Goal: Task Accomplishment & Management: Use online tool/utility

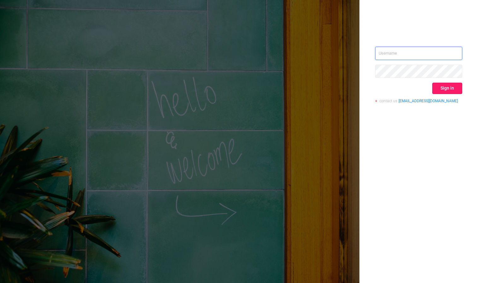
type input "[PERSON_NAME][EMAIL_ADDRESS][DOMAIN_NAME]"
click at [446, 86] on button "Sign in" at bounding box center [447, 88] width 30 height 11
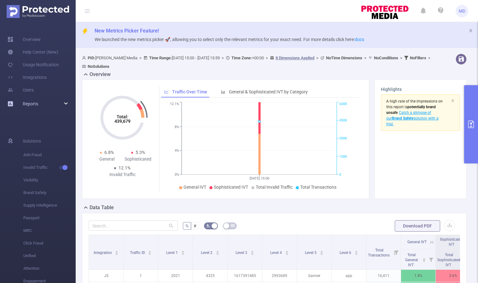
click at [69, 102] on div "Reports" at bounding box center [38, 103] width 76 height 13
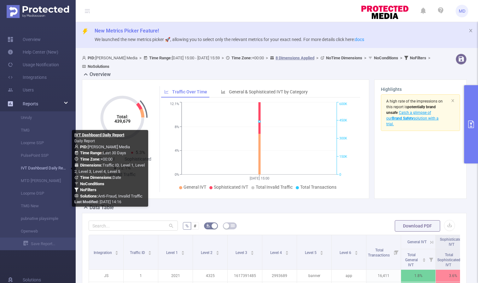
click at [35, 168] on link "IVT Dashboard Daily Report" at bounding box center [40, 168] width 55 height 13
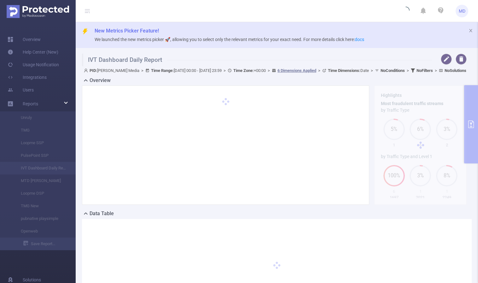
type input "[DATE] 00:00"
type input "[DATE] 23:59"
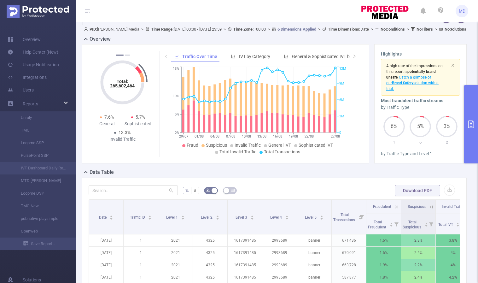
scroll to position [65, 0]
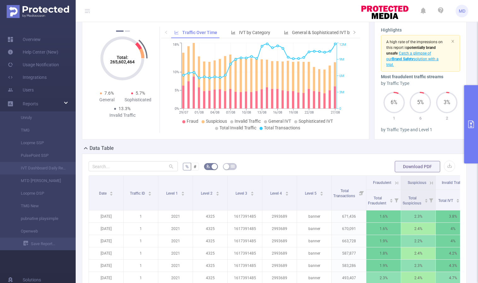
click at [469, 123] on icon "primary" at bounding box center [471, 124] width 8 height 8
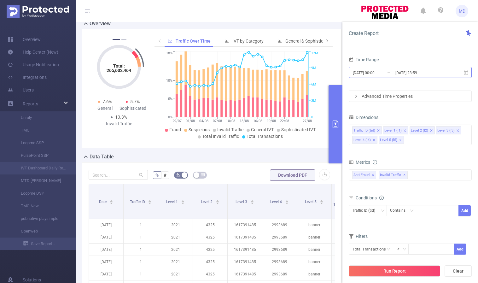
click at [415, 72] on input "[DATE] 23:59" at bounding box center [420, 72] width 51 height 9
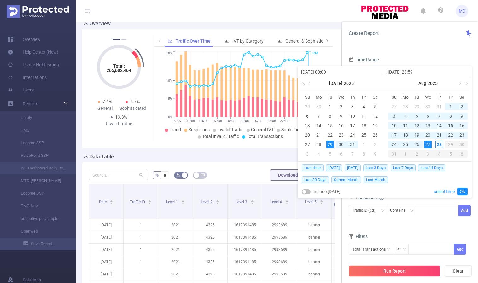
click at [429, 145] on div "27" at bounding box center [428, 145] width 8 height 8
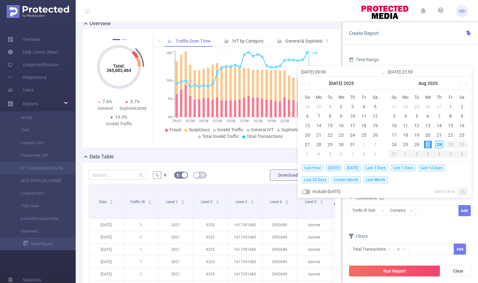
click at [429, 145] on div "27" at bounding box center [428, 145] width 8 height 8
type input "[DATE] 00:00"
click at [463, 191] on link "Ok" at bounding box center [462, 192] width 10 height 8
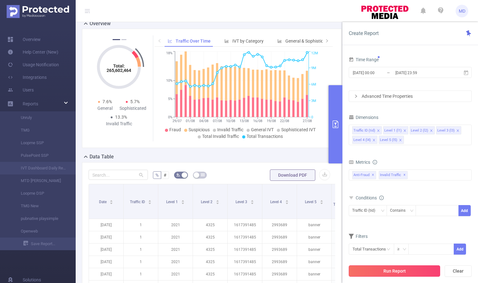
click at [399, 271] on button "Run Report" at bounding box center [394, 270] width 91 height 11
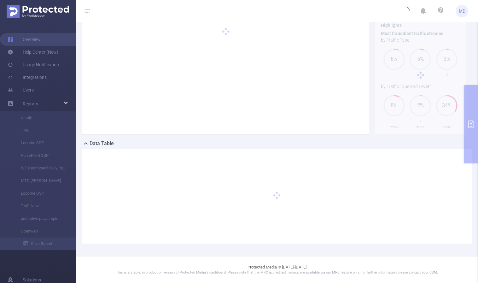
scroll to position [64, 0]
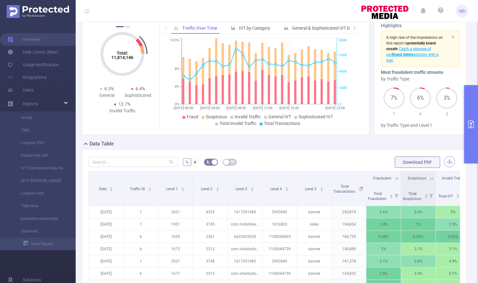
click at [446, 160] on button "button" at bounding box center [449, 161] width 11 height 11
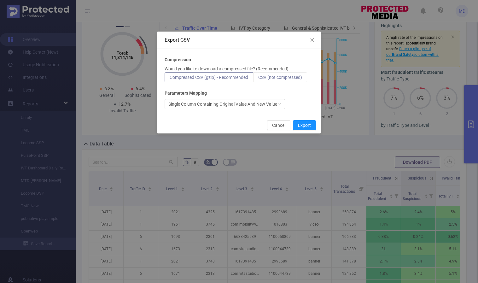
click at [271, 76] on span "CSV (not compressed)" at bounding box center [280, 77] width 44 height 5
click at [258, 79] on input "CSV (not compressed)" at bounding box center [258, 79] width 0 height 0
click at [308, 125] on button "Export" at bounding box center [304, 125] width 23 height 10
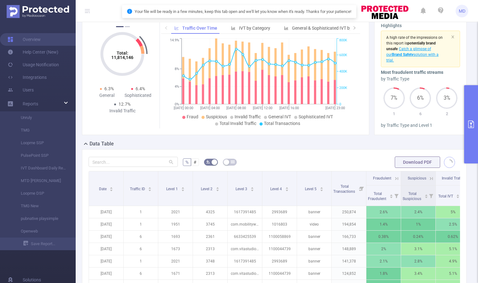
scroll to position [203, 0]
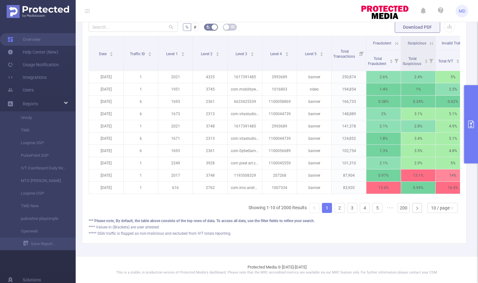
click at [467, 125] on button "primary" at bounding box center [471, 124] width 14 height 78
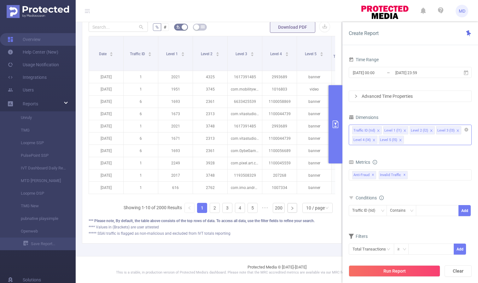
click at [430, 130] on icon "icon: close" at bounding box center [431, 130] width 2 height 2
click at [372, 139] on icon "icon: close" at bounding box center [373, 139] width 3 height 3
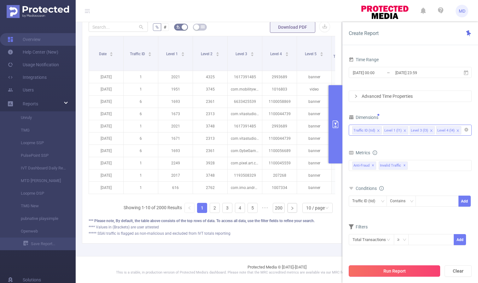
click at [404, 274] on button "Run Report" at bounding box center [394, 270] width 91 height 11
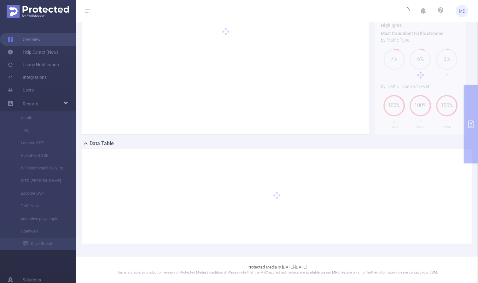
scroll to position [64, 0]
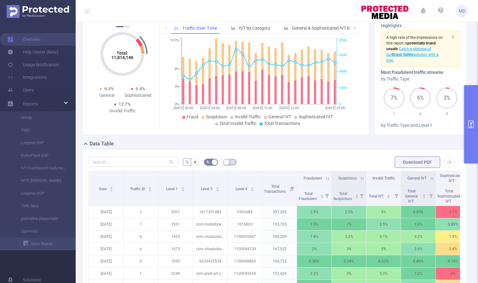
scroll to position [203, 0]
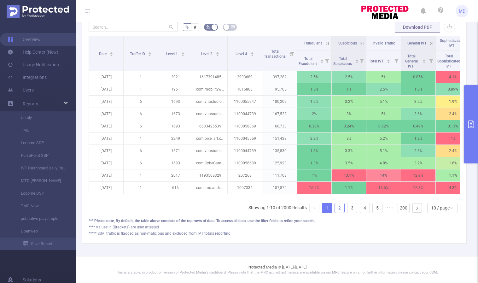
click at [337, 208] on link "2" at bounding box center [339, 207] width 9 height 9
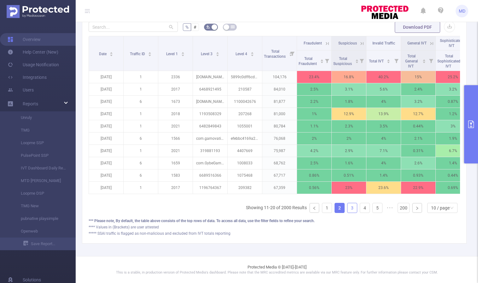
click at [347, 207] on link "3" at bounding box center [351, 207] width 9 height 9
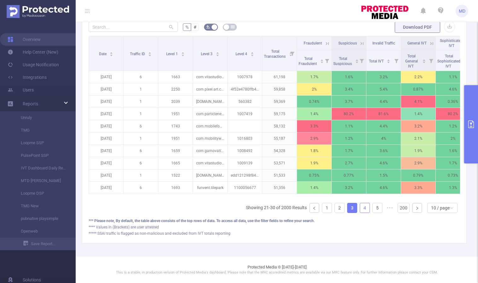
click at [360, 209] on link "4" at bounding box center [364, 207] width 9 height 9
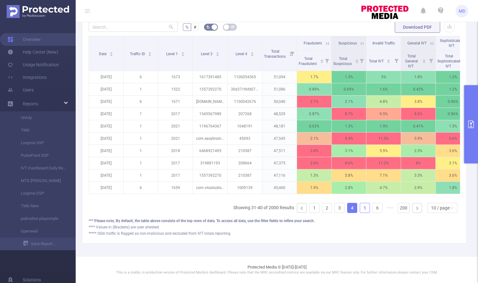
click at [362, 209] on link "5" at bounding box center [364, 207] width 9 height 9
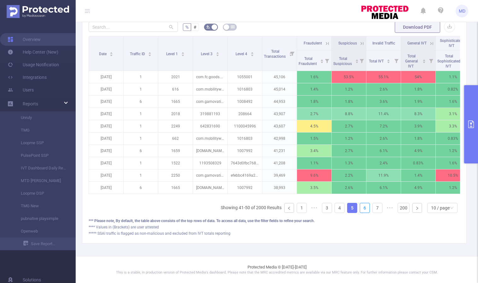
click at [362, 209] on link "6" at bounding box center [364, 207] width 9 height 9
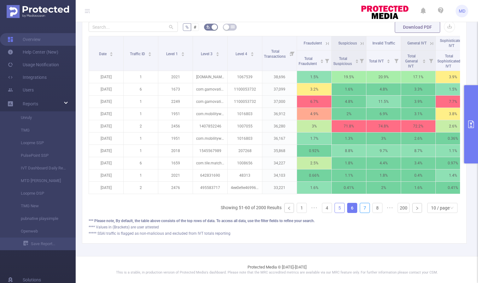
click at [362, 209] on link "7" at bounding box center [364, 207] width 9 height 9
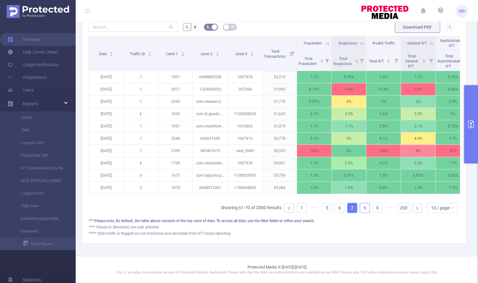
click at [361, 209] on link "8" at bounding box center [364, 207] width 9 height 9
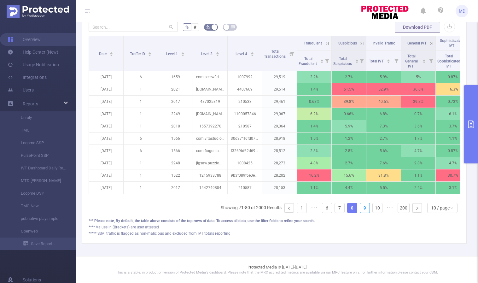
click at [361, 209] on link "9" at bounding box center [364, 207] width 9 height 9
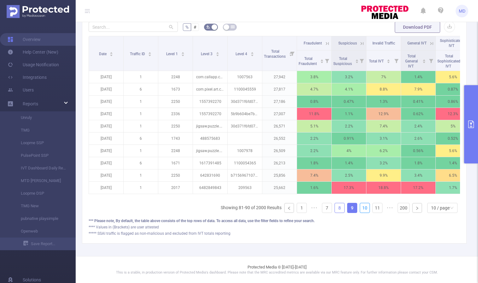
click at [361, 209] on link "10" at bounding box center [364, 207] width 9 height 9
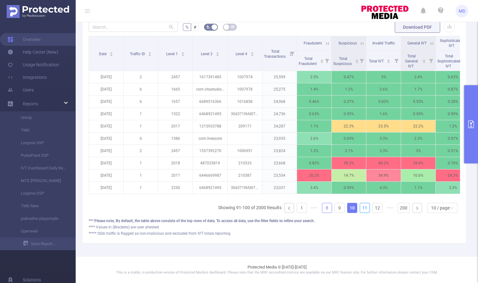
click at [361, 209] on link "11" at bounding box center [364, 207] width 9 height 9
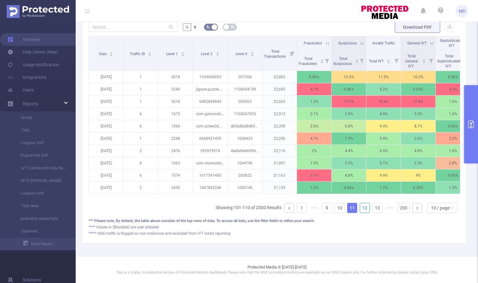
click at [361, 209] on link "12" at bounding box center [364, 207] width 9 height 9
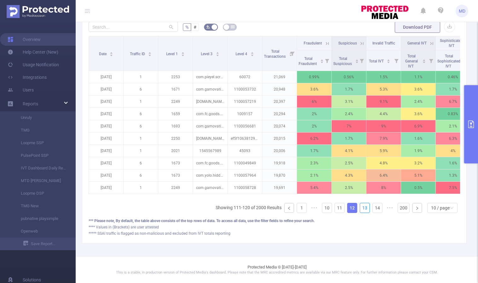
click at [361, 209] on link "13" at bounding box center [364, 207] width 9 height 9
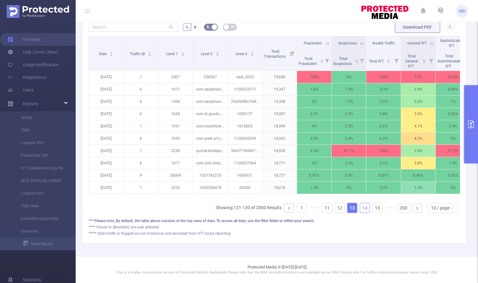
click at [360, 210] on link "14" at bounding box center [364, 207] width 9 height 9
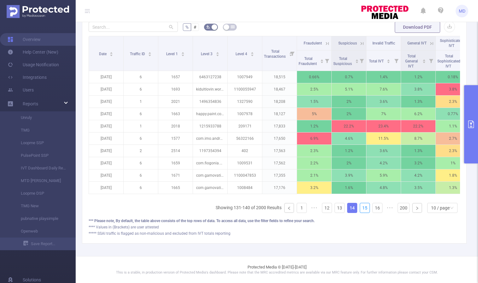
click at [360, 210] on link "15" at bounding box center [364, 207] width 9 height 9
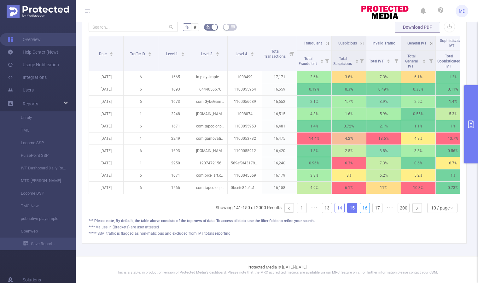
click at [360, 210] on link "16" at bounding box center [364, 207] width 9 height 9
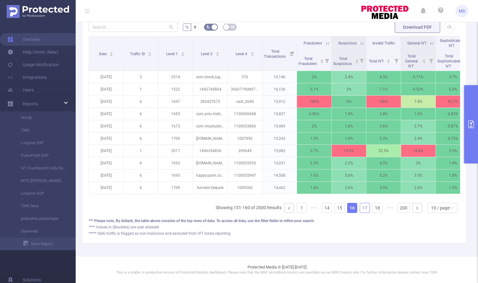
click at [360, 209] on link "17" at bounding box center [364, 207] width 9 height 9
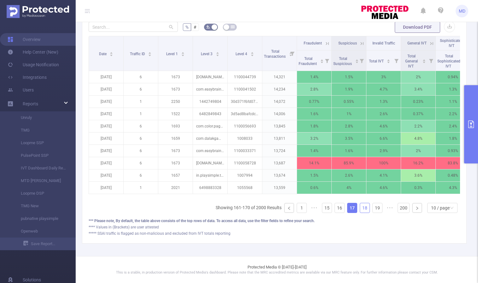
click at [363, 208] on link "18" at bounding box center [364, 207] width 9 height 9
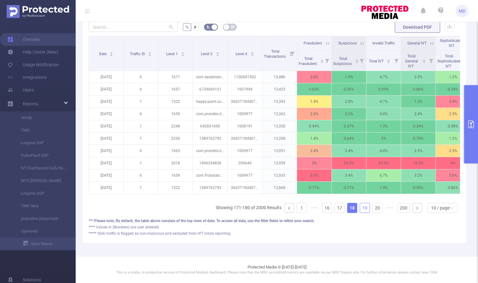
click at [361, 210] on link "19" at bounding box center [364, 207] width 9 height 9
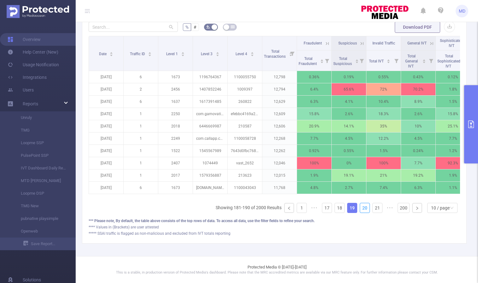
click at [361, 210] on link "20" at bounding box center [364, 207] width 9 height 9
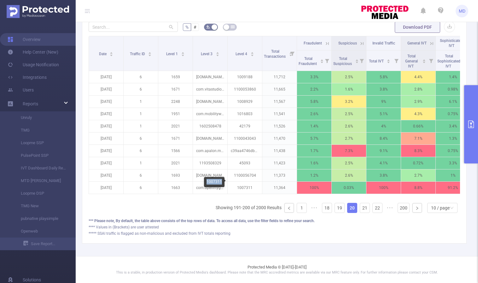
drag, startPoint x: 206, startPoint y: 181, endPoint x: 222, endPoint y: 183, distance: 15.6
click at [223, 183] on div "1007311" at bounding box center [214, 182] width 20 height 10
click at [470, 125] on icon "primary" at bounding box center [471, 124] width 8 height 8
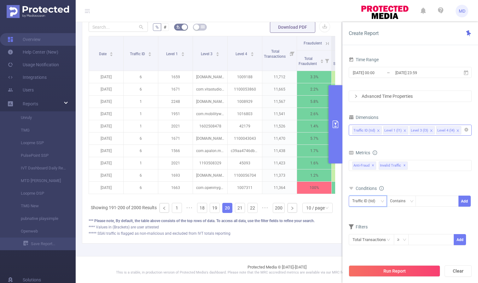
click at [383, 200] on icon "icon: down" at bounding box center [382, 201] width 3 height 2
click at [371, 240] on li "Level 4 (l4)" at bounding box center [368, 244] width 38 height 10
click at [429, 204] on div at bounding box center [437, 201] width 36 height 10
paste input "1007311"
type input "1007311"
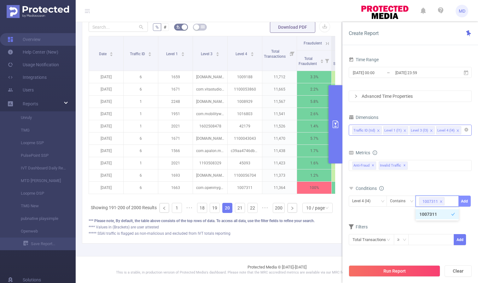
click at [466, 202] on button "Add" at bounding box center [464, 200] width 12 height 11
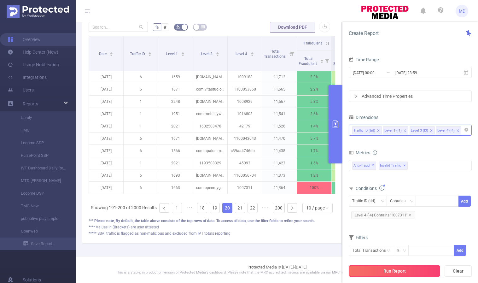
click at [395, 270] on button "Run Report" at bounding box center [394, 270] width 91 height 11
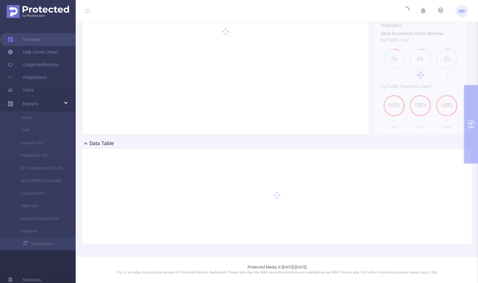
scroll to position [64, 0]
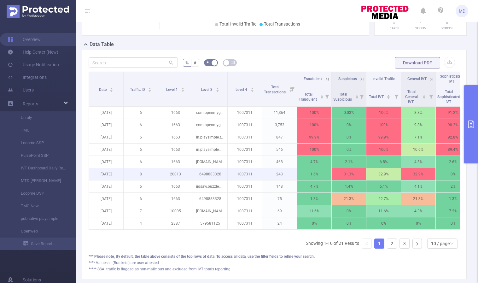
scroll to position [155, 0]
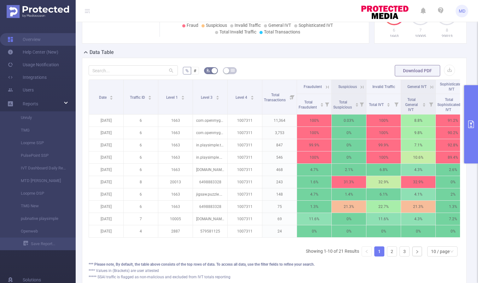
click at [328, 86] on icon at bounding box center [327, 87] width 6 height 6
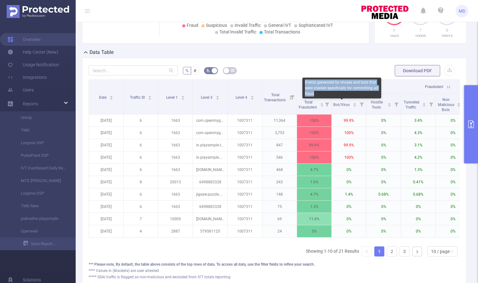
drag, startPoint x: 316, startPoint y: 93, endPoint x: 303, endPoint y: 82, distance: 16.8
click at [303, 82] on div "Events generated by viruses and bots that were created specifically for committ…" at bounding box center [341, 88] width 79 height 21
copy div "Events generated by viruses and bots that were created specifically for committ…"
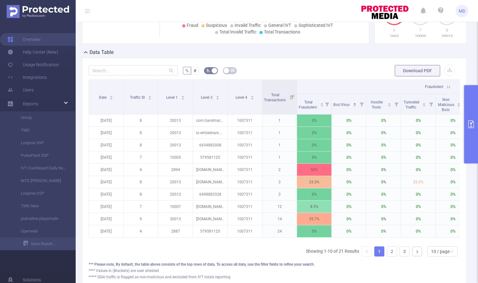
click at [340, 61] on div "% # Download PDF Date Traffic ID Level 1 Level 3 Level 4 Total Transactions Fra…" at bounding box center [274, 172] width 385 height 229
click at [279, 91] on span "Total Transactions" at bounding box center [275, 96] width 23 height 11
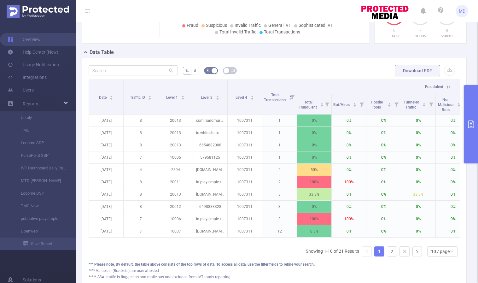
click at [445, 86] on icon at bounding box center [448, 87] width 8 height 6
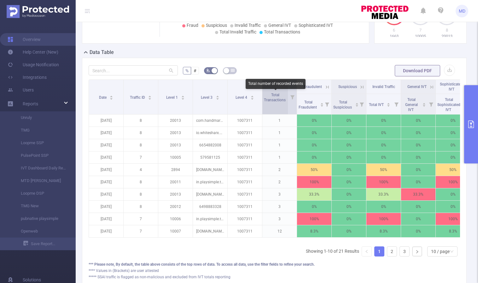
click at [273, 98] on span "Total Transactions" at bounding box center [275, 97] width 23 height 9
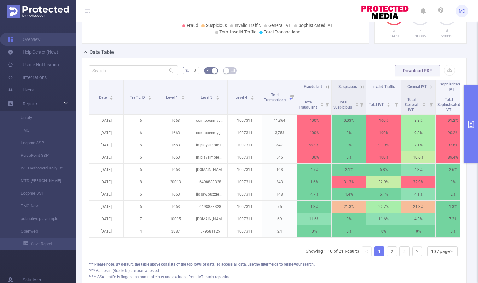
scroll to position [0, 0]
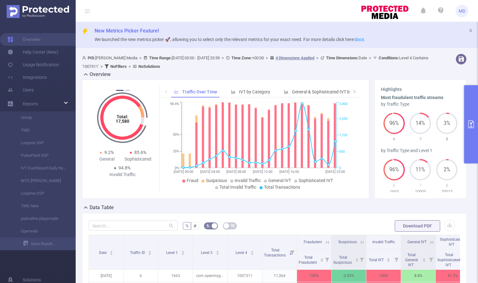
click at [472, 127] on icon "primary" at bounding box center [471, 124] width 8 height 8
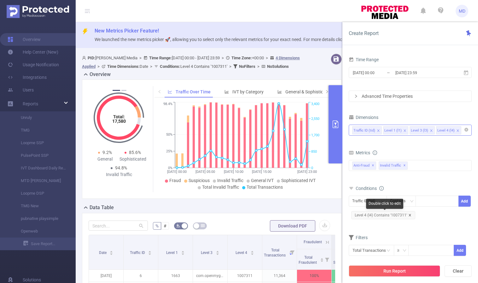
click at [408, 214] on icon "icon: close" at bounding box center [409, 214] width 3 height 3
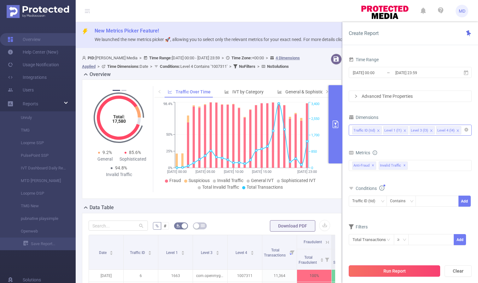
click at [402, 268] on button "Run Report" at bounding box center [394, 270] width 91 height 11
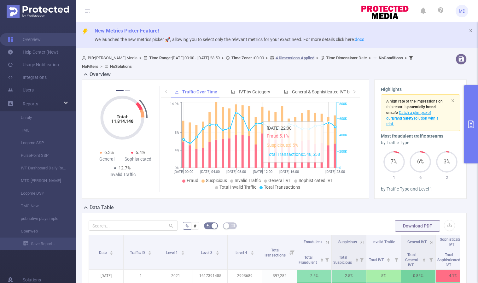
scroll to position [203, 0]
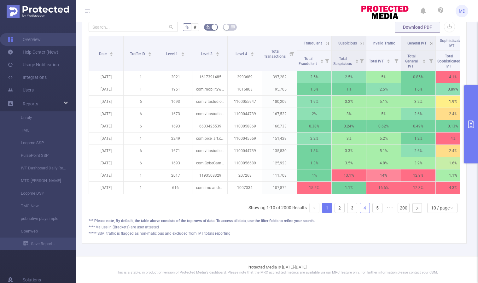
click at [360, 207] on link "4" at bounding box center [364, 207] width 9 height 9
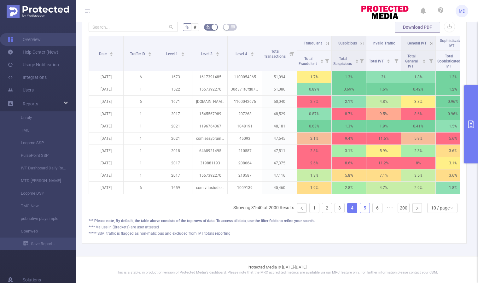
click at [362, 208] on link "5" at bounding box center [364, 207] width 9 height 9
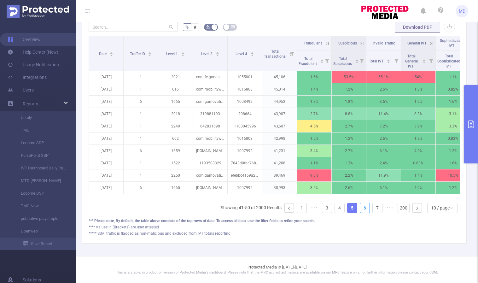
click at [362, 208] on link "6" at bounding box center [364, 207] width 9 height 9
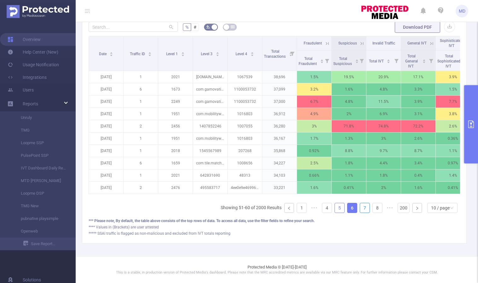
click at [362, 208] on link "7" at bounding box center [364, 207] width 9 height 9
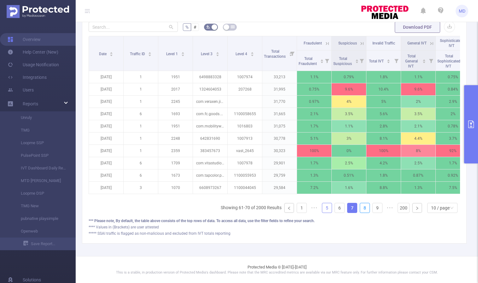
click at [362, 208] on link "8" at bounding box center [364, 207] width 9 height 9
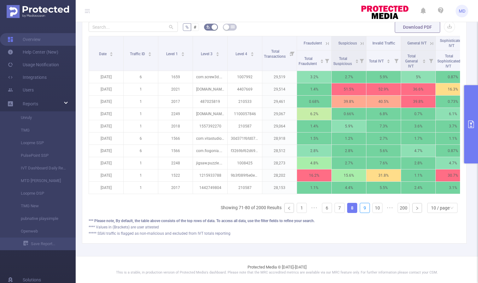
click at [362, 208] on link "9" at bounding box center [364, 207] width 9 height 9
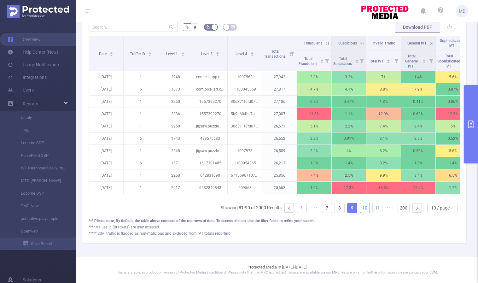
click at [362, 208] on link "10" at bounding box center [364, 207] width 9 height 9
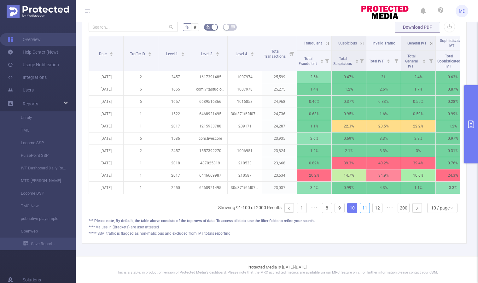
click at [362, 208] on link "11" at bounding box center [364, 207] width 9 height 9
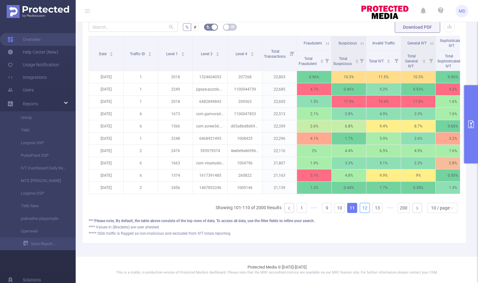
click at [362, 208] on link "12" at bounding box center [364, 207] width 9 height 9
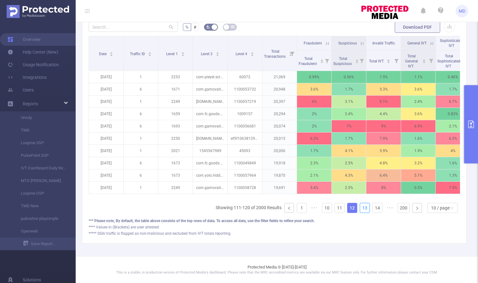
click at [362, 208] on link "13" at bounding box center [364, 207] width 9 height 9
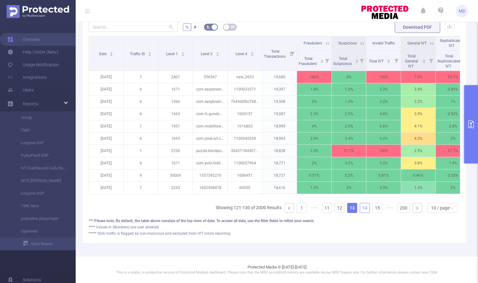
click at [362, 208] on link "14" at bounding box center [364, 207] width 9 height 9
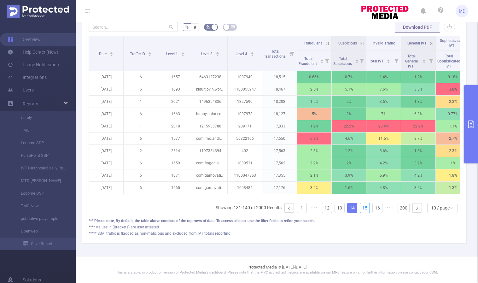
click at [362, 208] on link "15" at bounding box center [364, 207] width 9 height 9
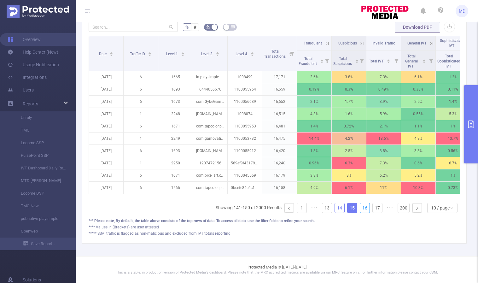
click at [362, 208] on link "16" at bounding box center [364, 207] width 9 height 9
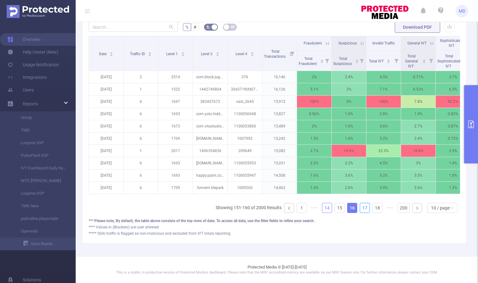
click at [362, 208] on link "17" at bounding box center [364, 207] width 9 height 9
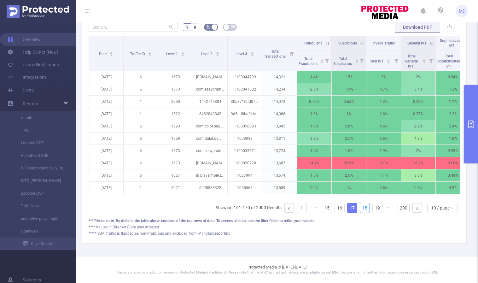
click at [362, 208] on link "18" at bounding box center [364, 207] width 9 height 9
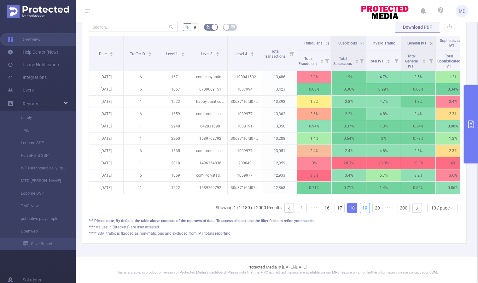
click at [362, 208] on link "19" at bounding box center [364, 207] width 9 height 9
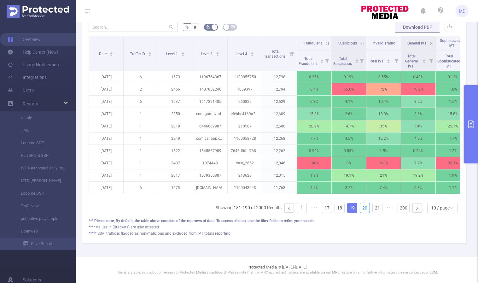
click at [362, 208] on link "20" at bounding box center [364, 207] width 9 height 9
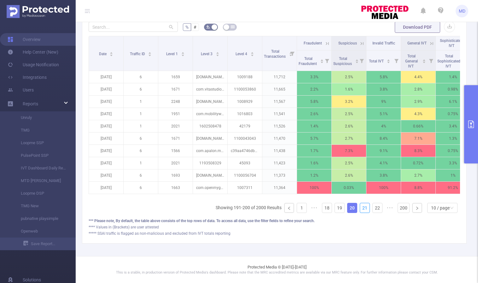
click at [362, 208] on link "21" at bounding box center [364, 207] width 9 height 9
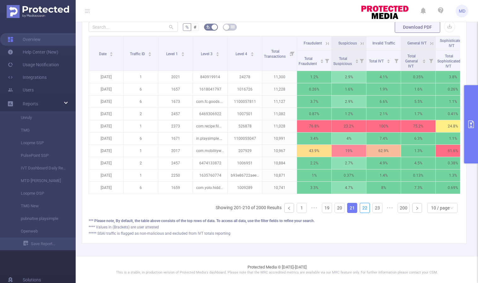
click at [362, 208] on link "22" at bounding box center [364, 207] width 9 height 9
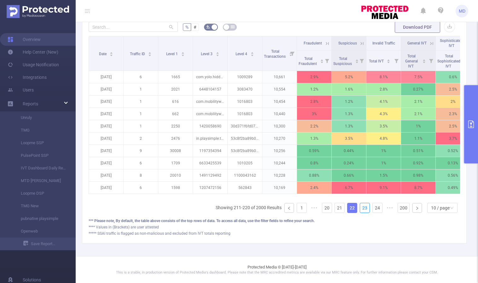
click at [362, 208] on link "23" at bounding box center [364, 207] width 9 height 9
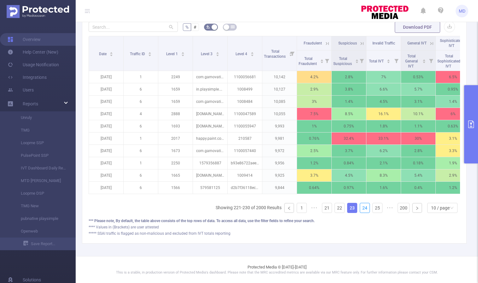
click at [362, 208] on link "24" at bounding box center [364, 207] width 9 height 9
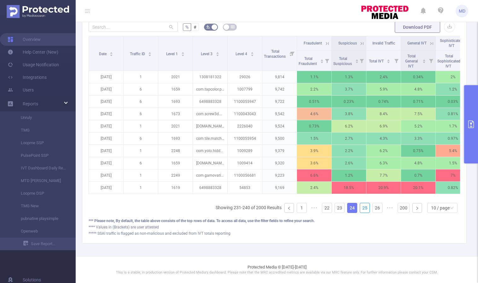
click at [362, 208] on link "25" at bounding box center [364, 207] width 9 height 9
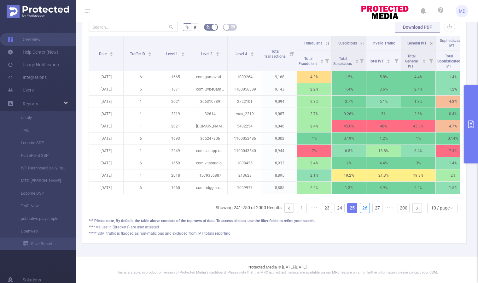
click at [362, 208] on link "26" at bounding box center [364, 207] width 9 height 9
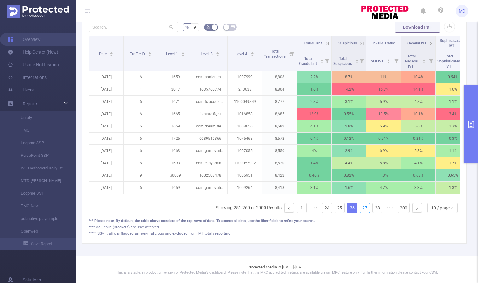
click at [362, 208] on link "27" at bounding box center [364, 207] width 9 height 9
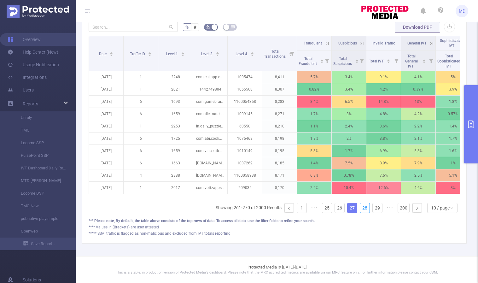
click at [362, 208] on link "28" at bounding box center [364, 207] width 9 height 9
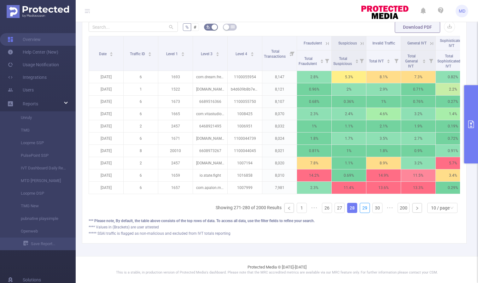
click at [362, 208] on link "29" at bounding box center [364, 207] width 9 height 9
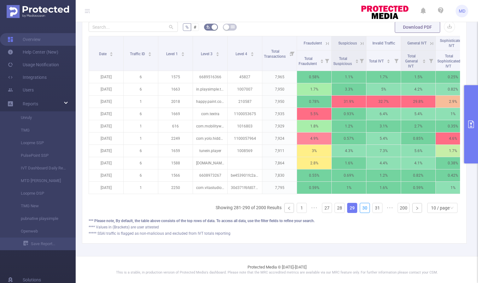
click at [362, 208] on link "30" at bounding box center [364, 207] width 9 height 9
